Goal: Task Accomplishment & Management: Manage account settings

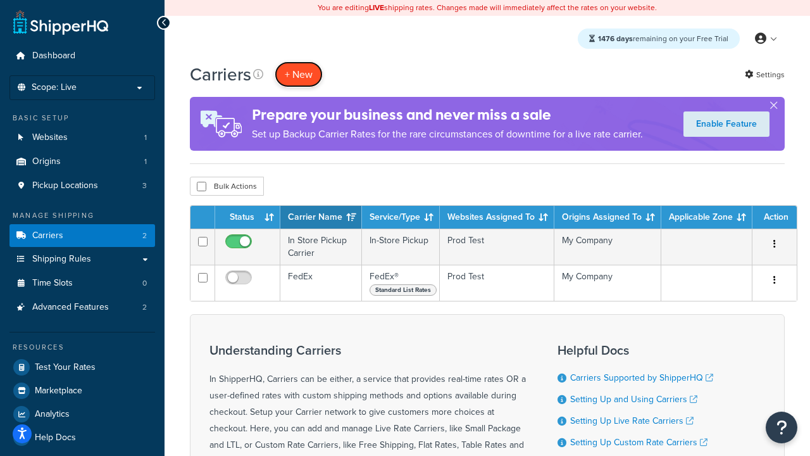
click at [299, 74] on button "+ New" at bounding box center [299, 74] width 48 height 26
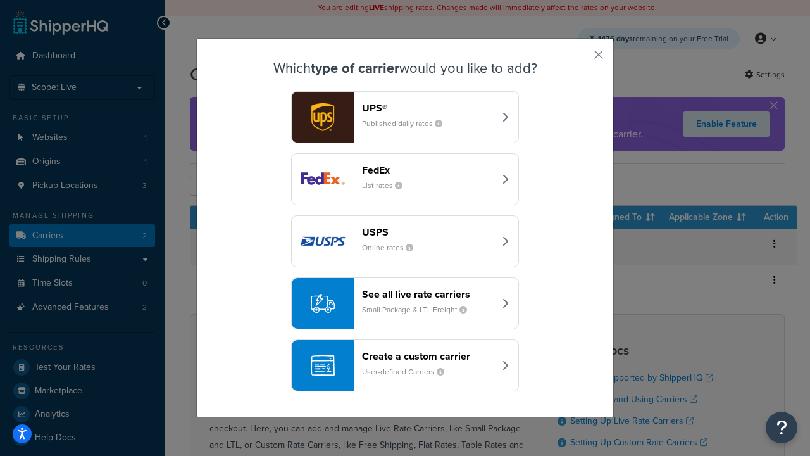
click at [405, 179] on div "FedEx List rates" at bounding box center [428, 179] width 132 height 30
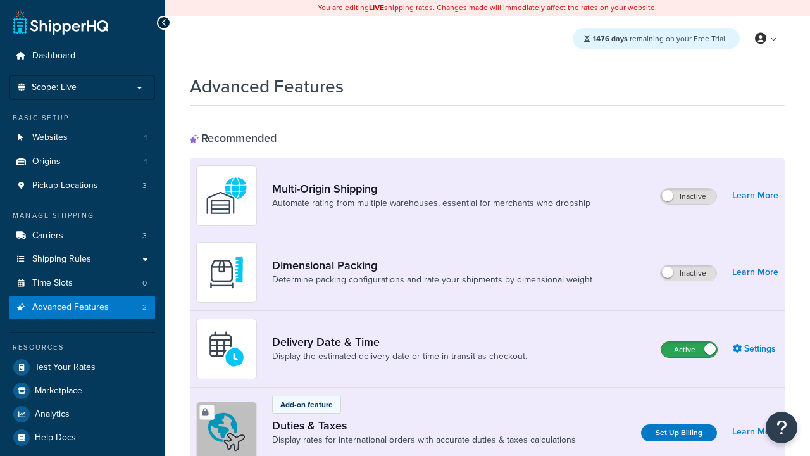
click at [689, 349] on label "Active" at bounding box center [690, 349] width 56 height 15
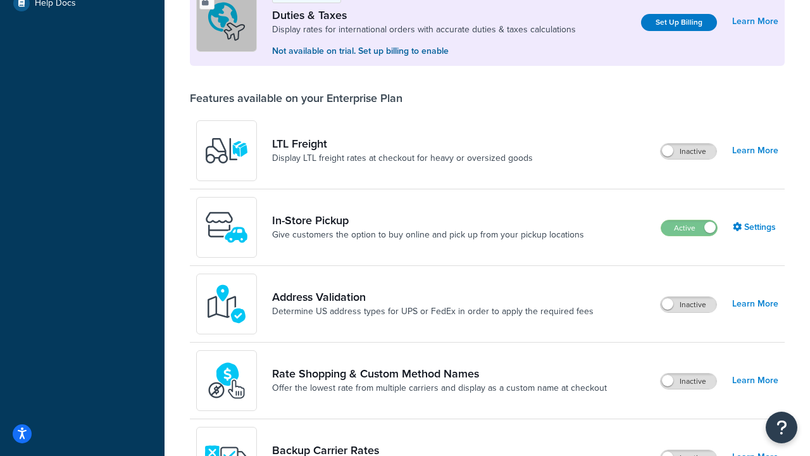
scroll to position [386, 0]
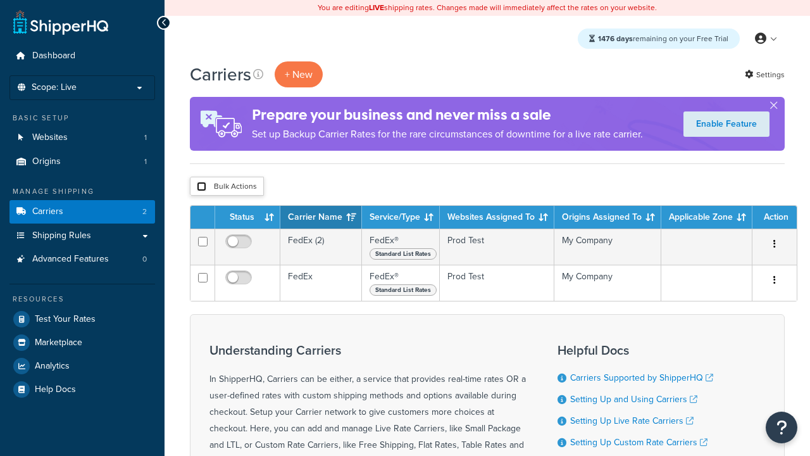
click at [201, 187] on input "checkbox" at bounding box center [201, 186] width 9 height 9
checkbox input "true"
click at [0, 0] on button "Delete" at bounding box center [0, 0] width 0 height 0
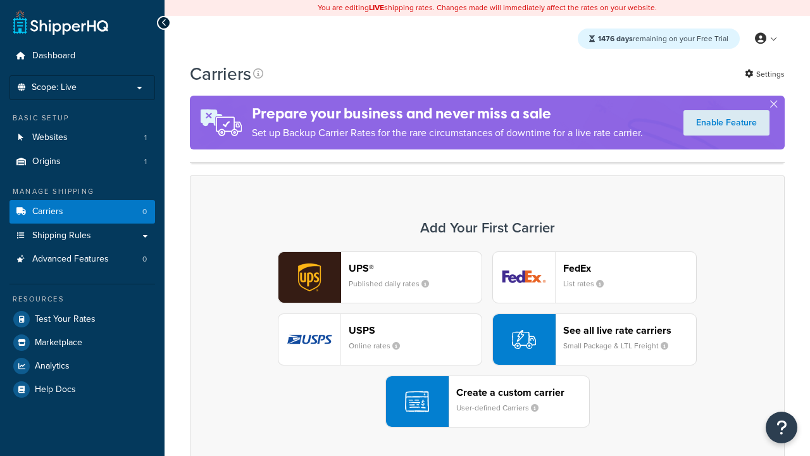
scroll to position [251, 0]
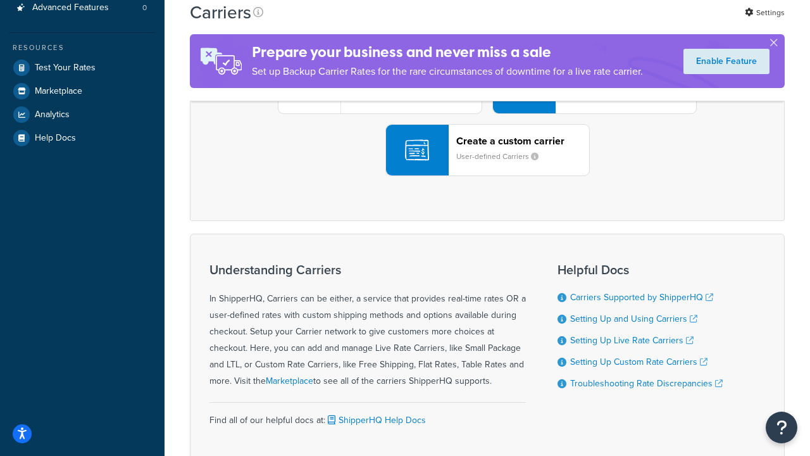
click at [487, 176] on div "UPS® Published daily rates FedEx List rates USPS Online rates See all live rate…" at bounding box center [487, 88] width 569 height 176
click at [630, 23] on header "FedEx" at bounding box center [629, 17] width 133 height 12
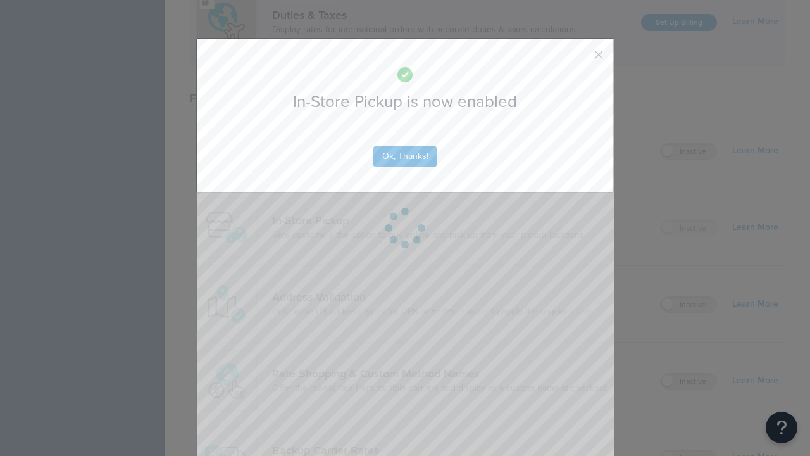
click at [580, 59] on button "button" at bounding box center [580, 59] width 3 height 3
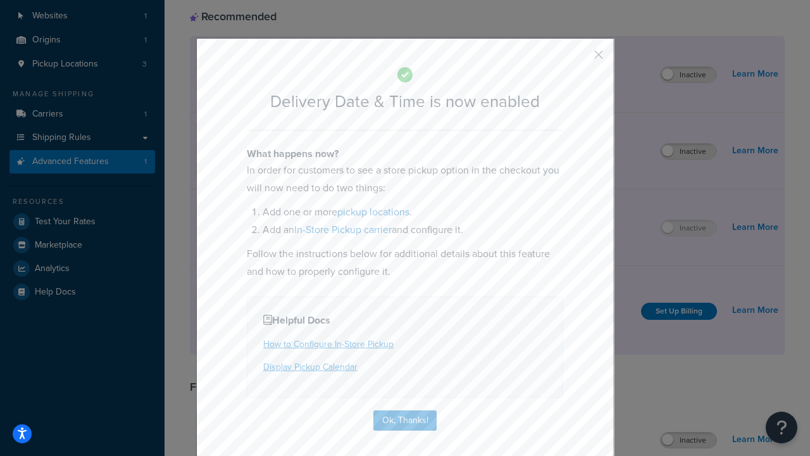
click at [580, 59] on button "button" at bounding box center [580, 59] width 3 height 3
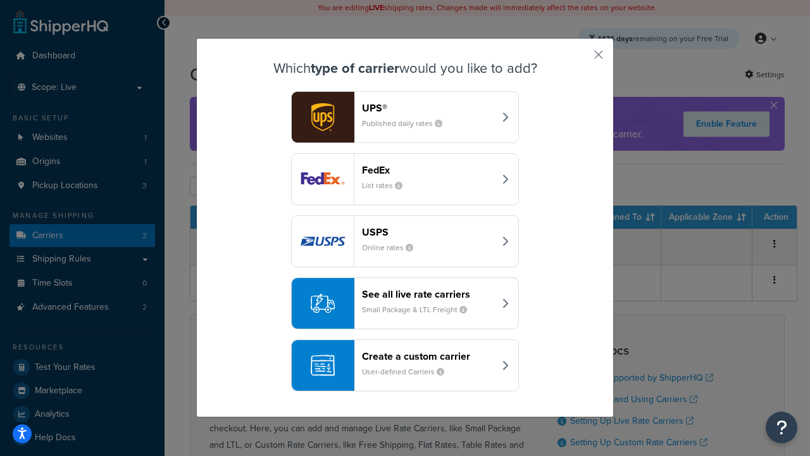
click at [405, 365] on div "Create a custom carrier User-defined Carriers" at bounding box center [428, 365] width 132 height 30
